Goal: Find specific page/section: Find specific page/section

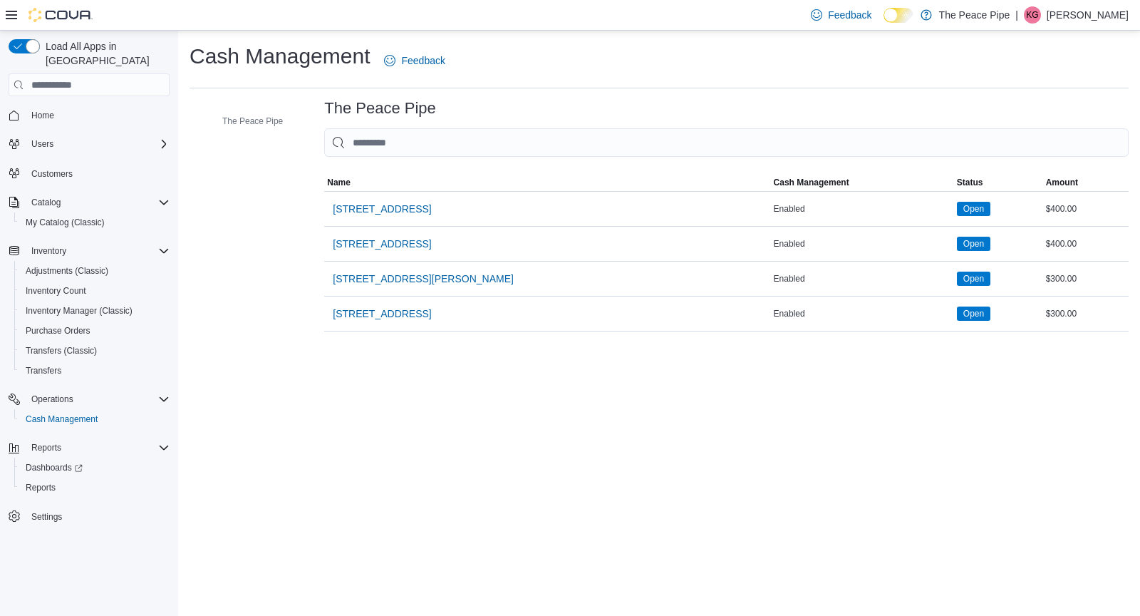
click at [65, 415] on div "Operations Cash Management" at bounding box center [89, 409] width 161 height 46
click at [65, 413] on span "Cash Management" at bounding box center [62, 418] width 72 height 11
click at [393, 304] on span "[STREET_ADDRESS]" at bounding box center [382, 313] width 98 height 29
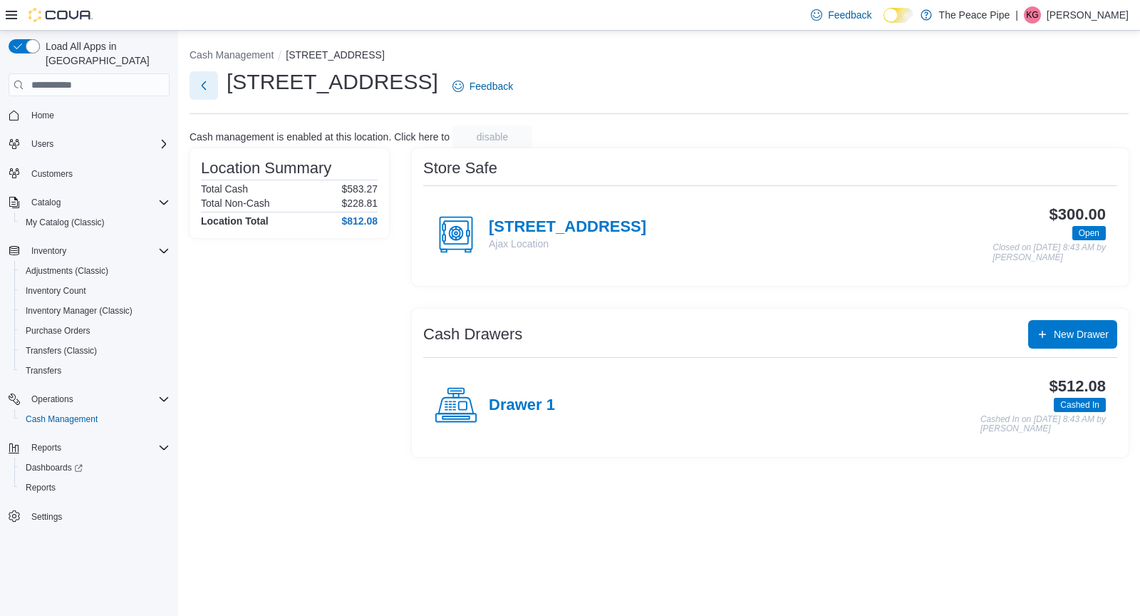
click at [205, 86] on button "Next" at bounding box center [204, 85] width 29 height 29
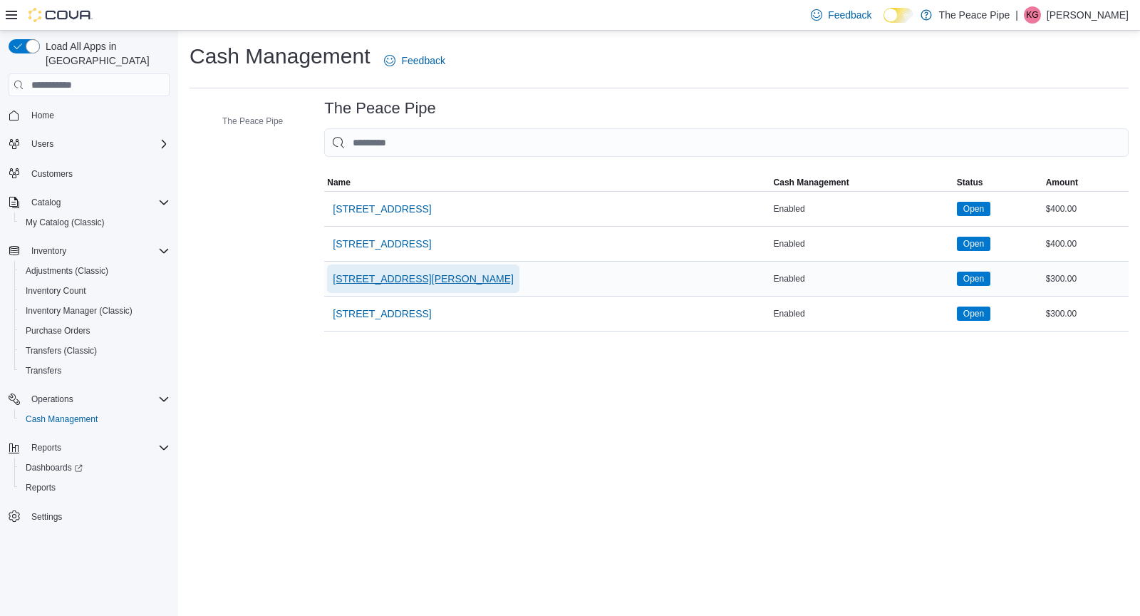
click at [383, 267] on span "[STREET_ADDRESS][PERSON_NAME]" at bounding box center [423, 278] width 181 height 29
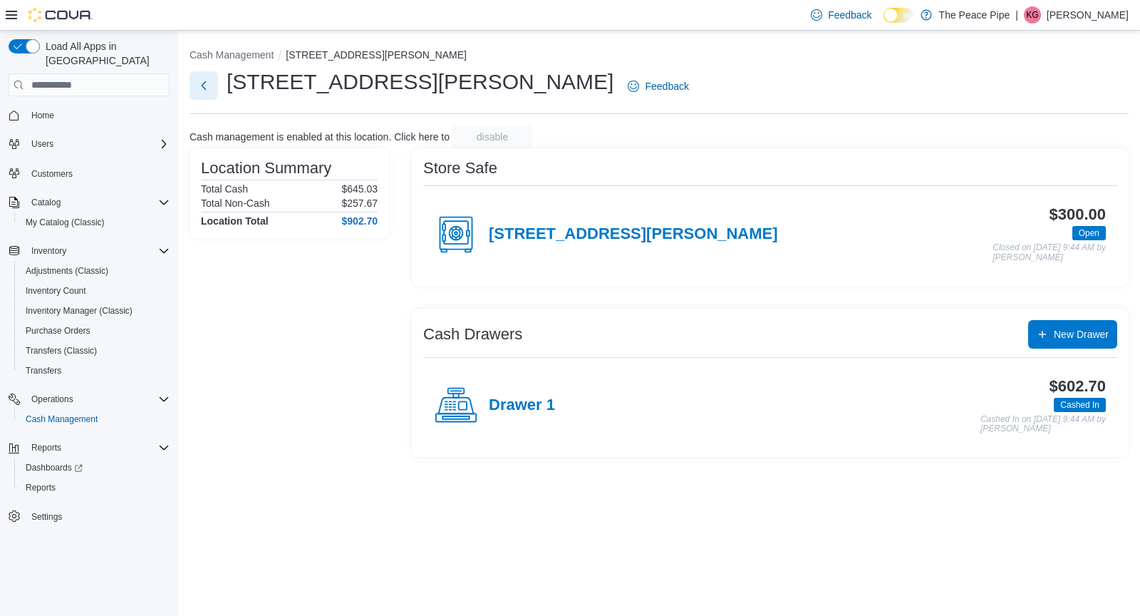
click at [213, 89] on button "Next" at bounding box center [204, 85] width 29 height 29
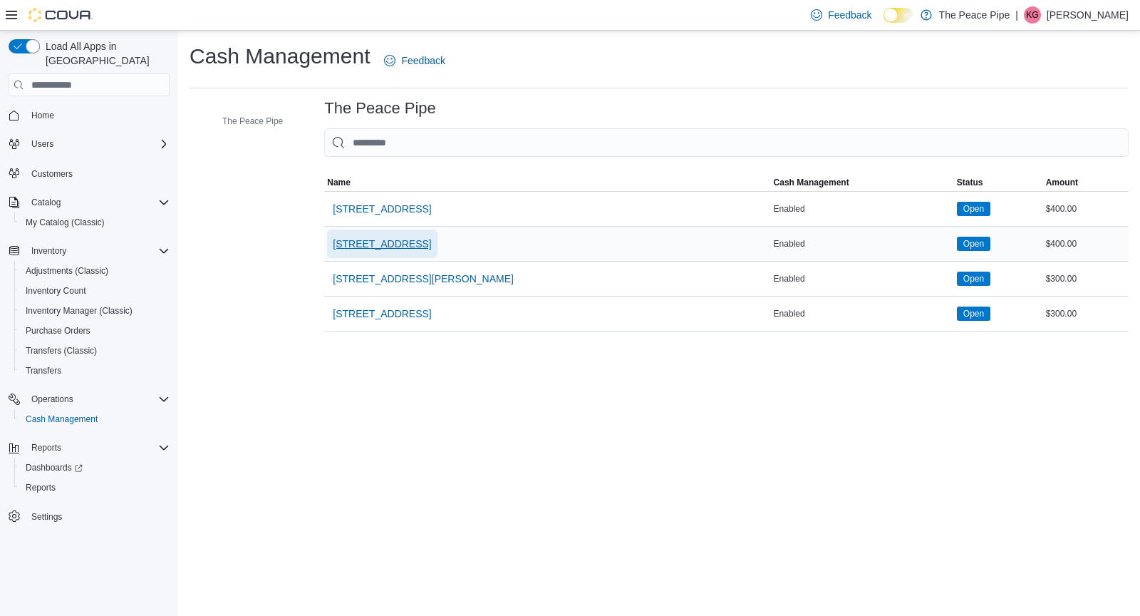
click at [356, 242] on span "[STREET_ADDRESS]" at bounding box center [382, 244] width 98 height 14
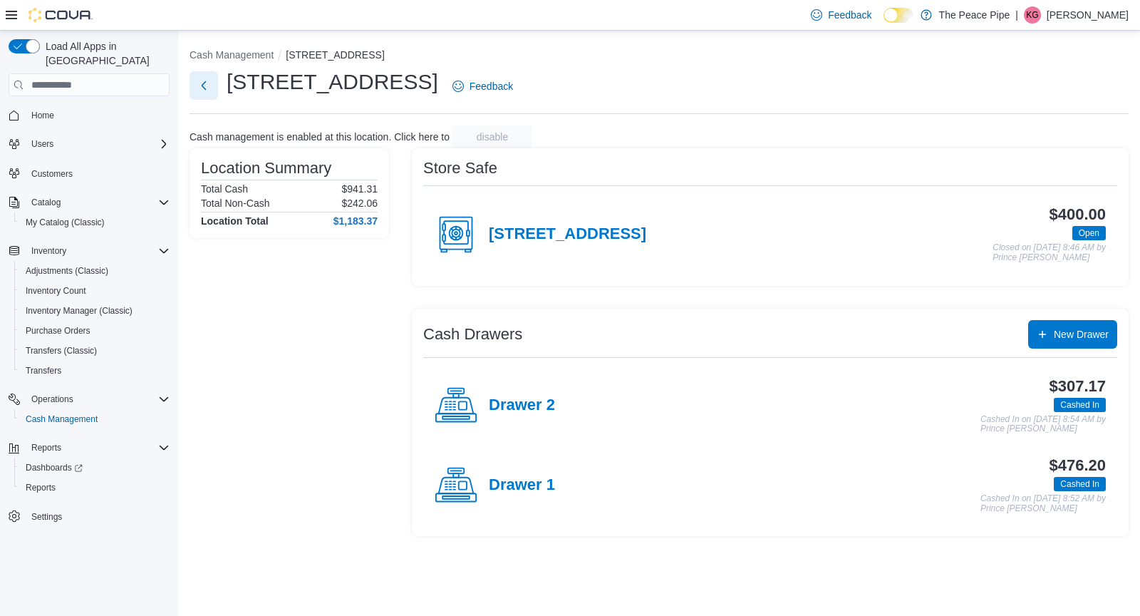
click at [205, 89] on button "Next" at bounding box center [204, 85] width 29 height 29
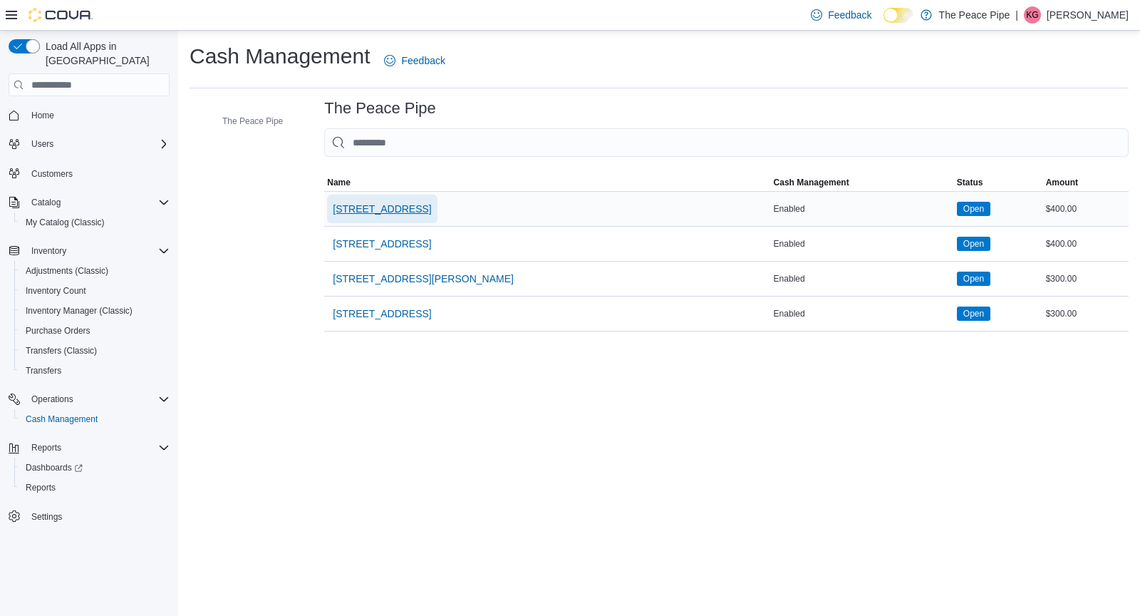
click at [361, 212] on span "[STREET_ADDRESS]" at bounding box center [382, 209] width 98 height 14
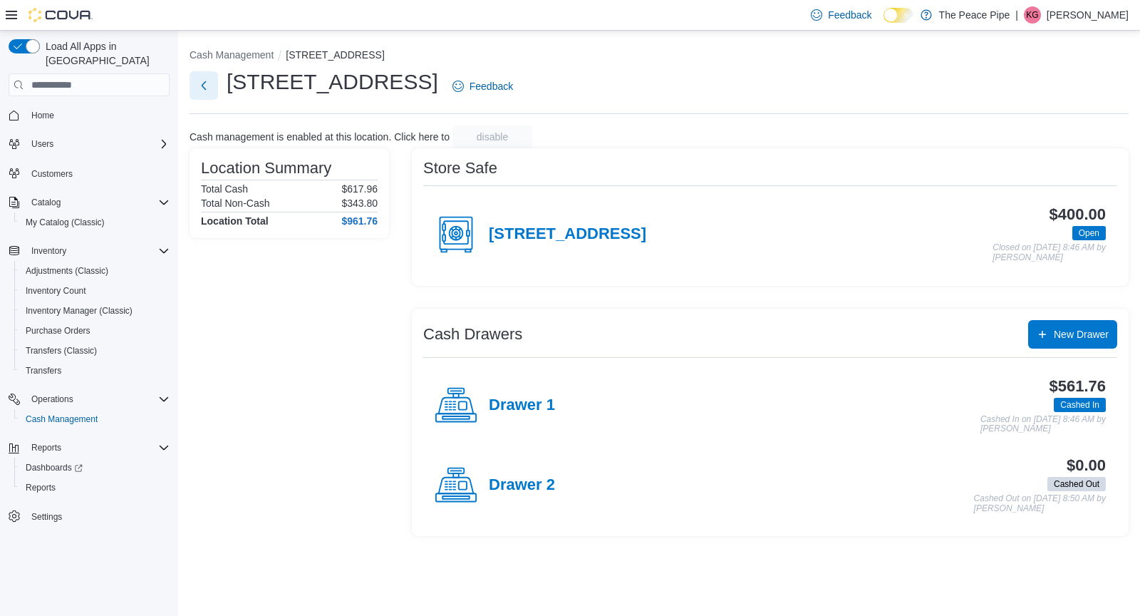
click at [205, 93] on button "Next" at bounding box center [204, 85] width 29 height 29
